Goal: Task Accomplishment & Management: Use online tool/utility

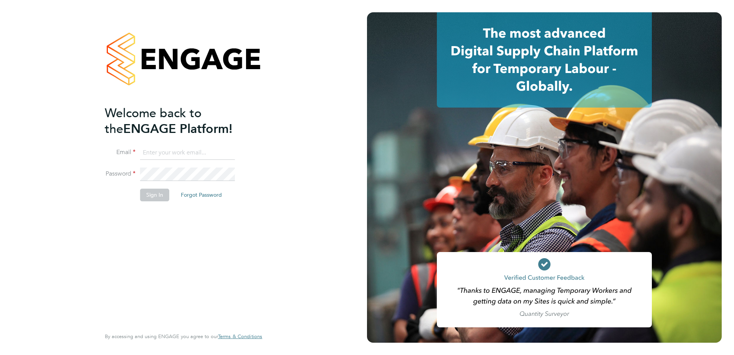
type input "[PERSON_NAME][EMAIL_ADDRESS][PERSON_NAME][DOMAIN_NAME]"
click at [156, 194] on button "Sign In" at bounding box center [154, 195] width 29 height 12
click at [159, 196] on button "Sign In" at bounding box center [154, 195] width 29 height 12
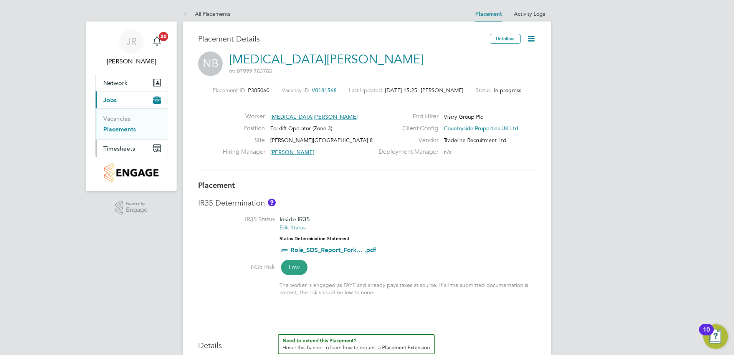
click at [126, 146] on span "Timesheets" at bounding box center [119, 148] width 32 height 7
click at [115, 134] on link "Timesheets" at bounding box center [119, 135] width 32 height 7
